Goal: Task Accomplishment & Management: Manage account settings

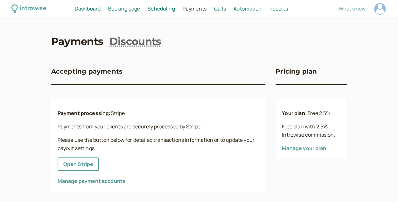
click at [169, 11] on span "Scheduling" at bounding box center [161, 8] width 27 height 7
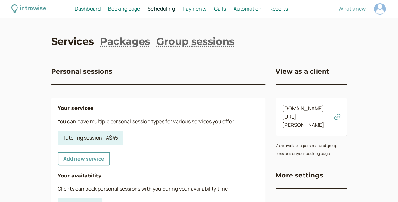
click at [128, 10] on span "Booking page" at bounding box center [124, 8] width 32 height 7
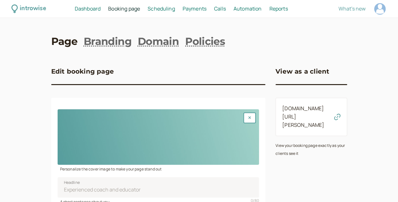
click at [166, 8] on span "Scheduling" at bounding box center [161, 8] width 27 height 7
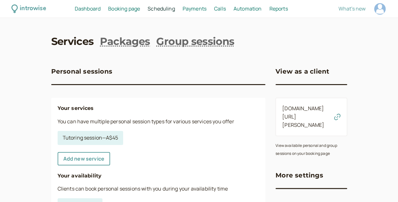
click at [289, 41] on nav "Services Packages Group sessions" at bounding box center [199, 41] width 296 height 14
click at [300, 46] on nav "Services Packages Group sessions" at bounding box center [199, 41] width 296 height 14
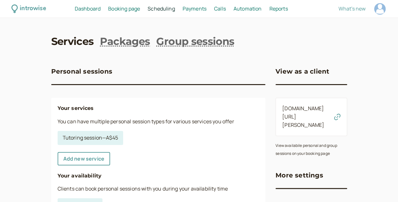
click at [278, 38] on nav "Services Packages Group sessions" at bounding box center [199, 41] width 296 height 14
click at [163, 69] on div "Personal sessions" at bounding box center [158, 75] width 215 height 18
